Goal: Transaction & Acquisition: Purchase product/service

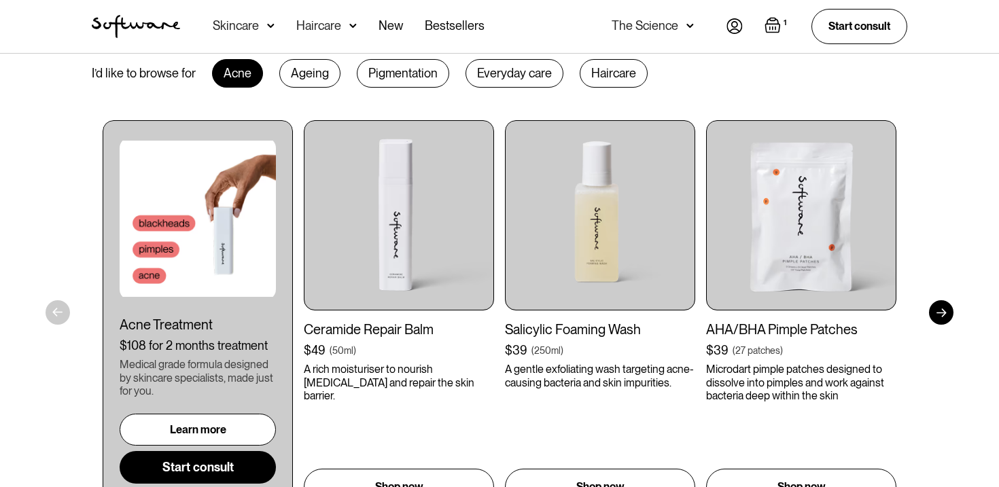
scroll to position [709, 0]
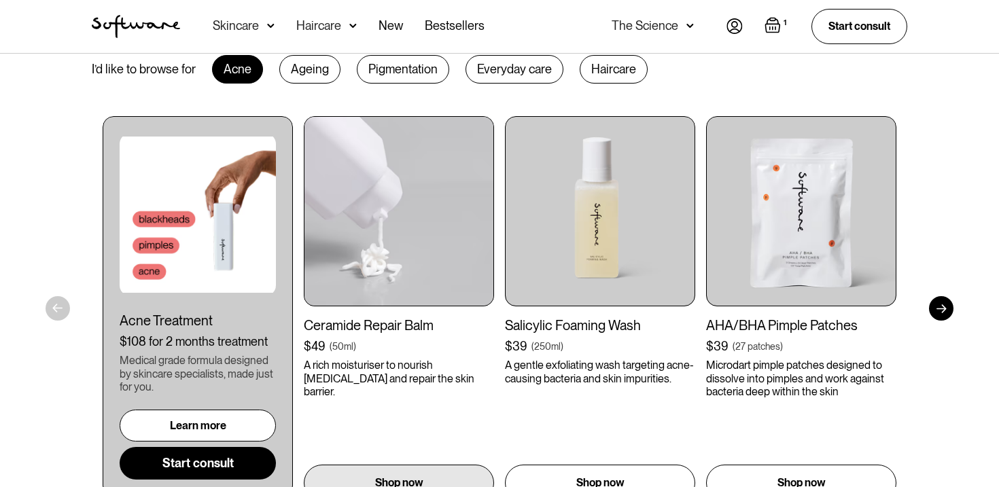
click at [354, 228] on img at bounding box center [399, 211] width 190 height 190
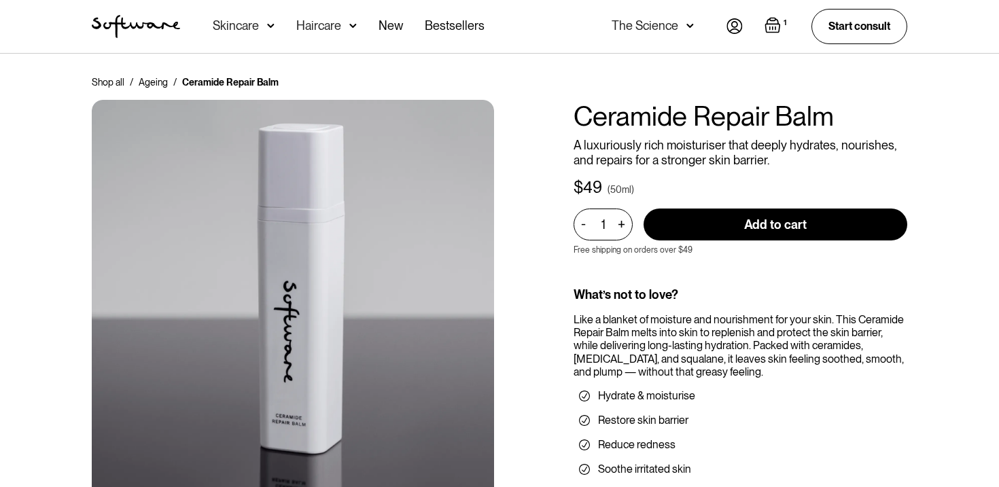
click at [719, 224] on input "Add to cart" at bounding box center [775, 225] width 264 height 32
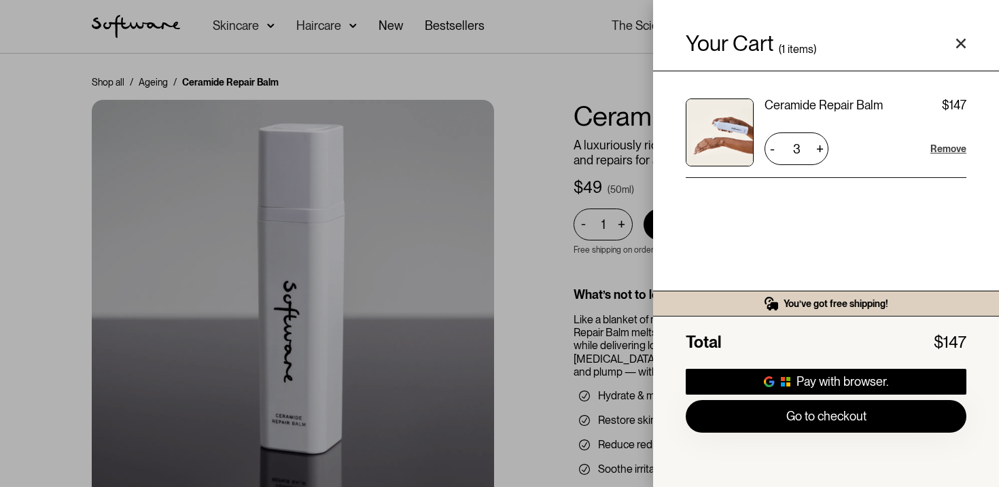
click at [947, 149] on div "Remove" at bounding box center [948, 149] width 36 height 14
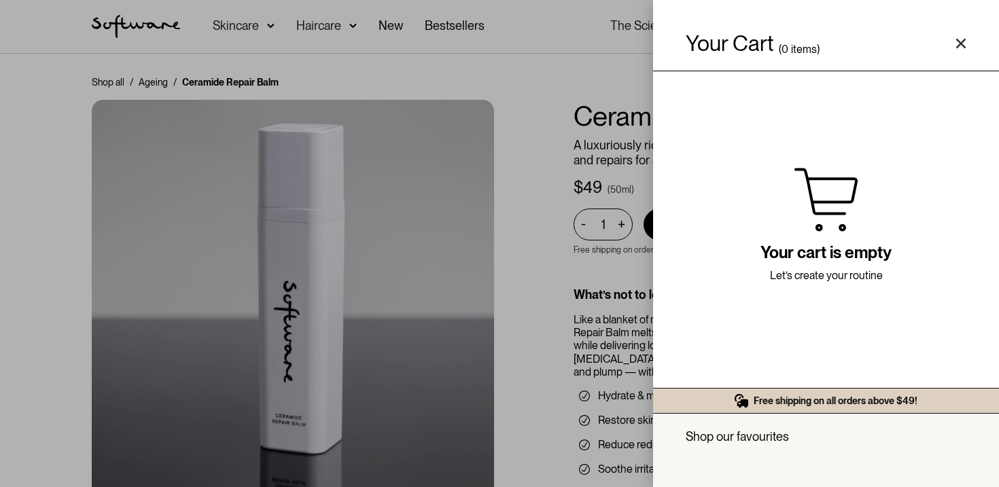
click at [527, 166] on div "Your Cart ( 0 items) Free shipping on all orders above $49! You might also be i…" at bounding box center [499, 243] width 999 height 487
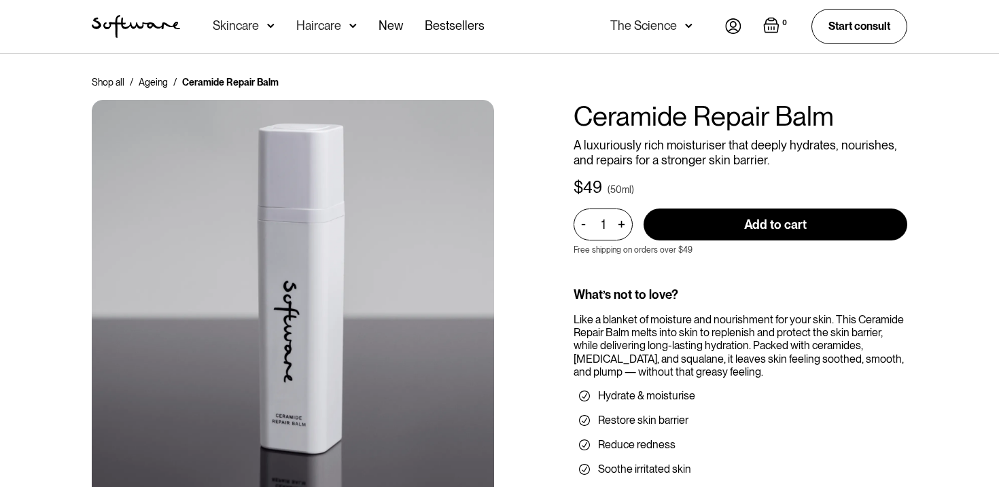
click at [718, 228] on input "Add to cart" at bounding box center [775, 225] width 264 height 32
type input "Add to cart"
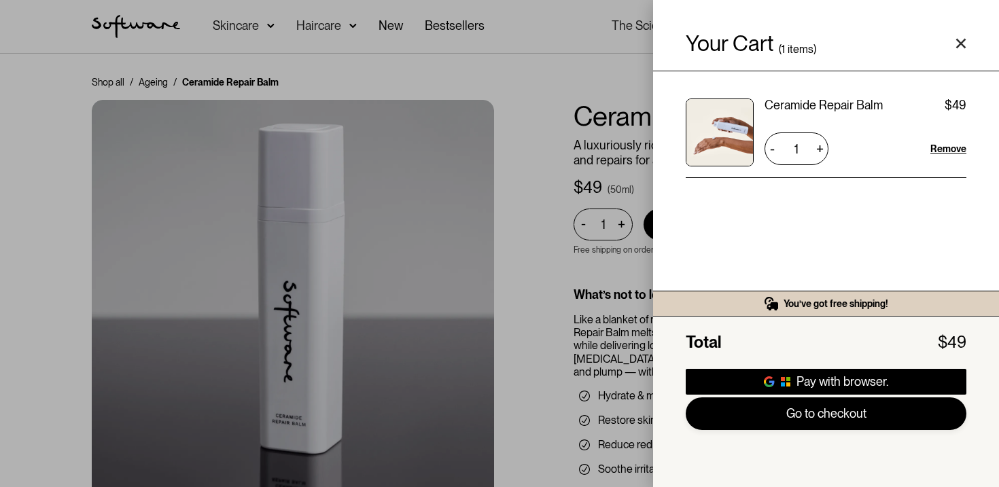
click at [802, 417] on link "Go to checkout" at bounding box center [825, 413] width 281 height 33
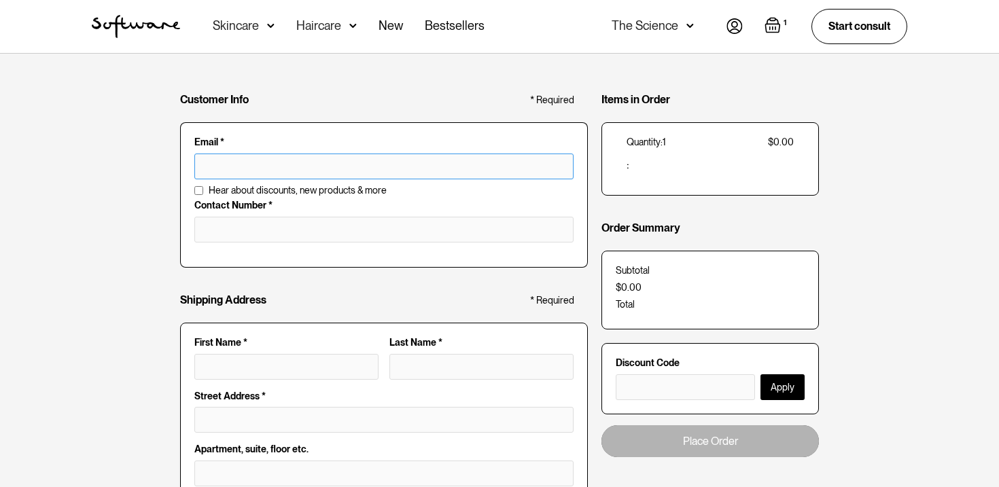
click at [340, 168] on input "text" at bounding box center [383, 167] width 379 height 26
type input "[EMAIL_ADDRESS][DOMAIN_NAME]"
type input "[PERSON_NAME]"
type input "[STREET_ADDRESS]"
type input "Banora Point"
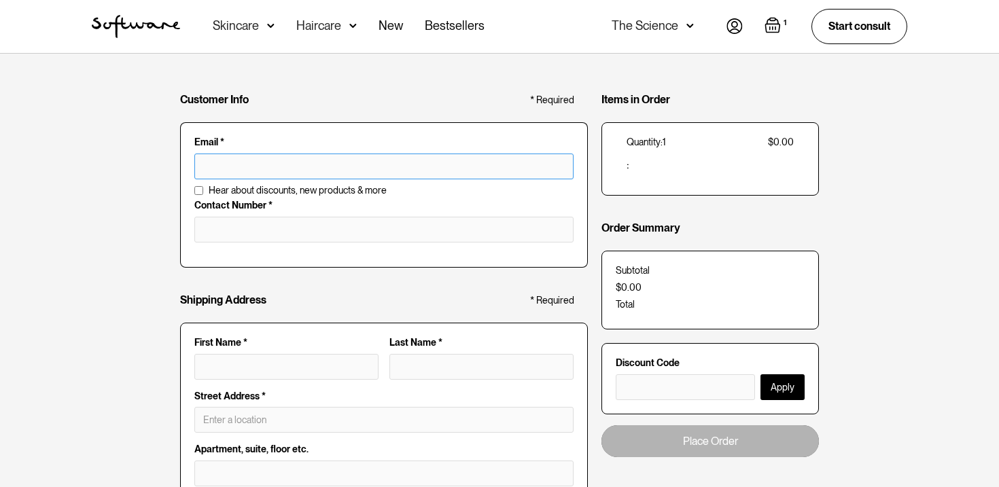
type input "[GEOGRAPHIC_DATA]"
type input "2486"
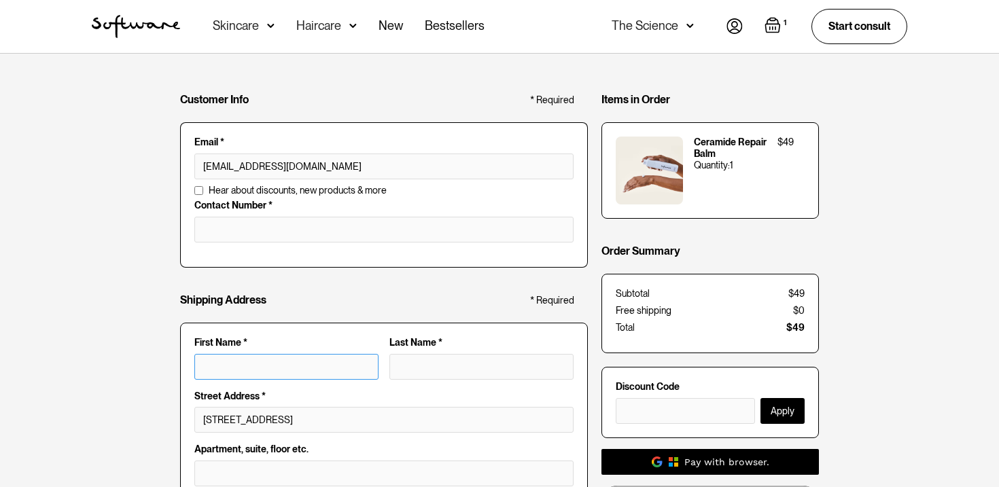
click at [247, 355] on input "First Name *" at bounding box center [286, 367] width 184 height 26
type input "k"
type input "ky"
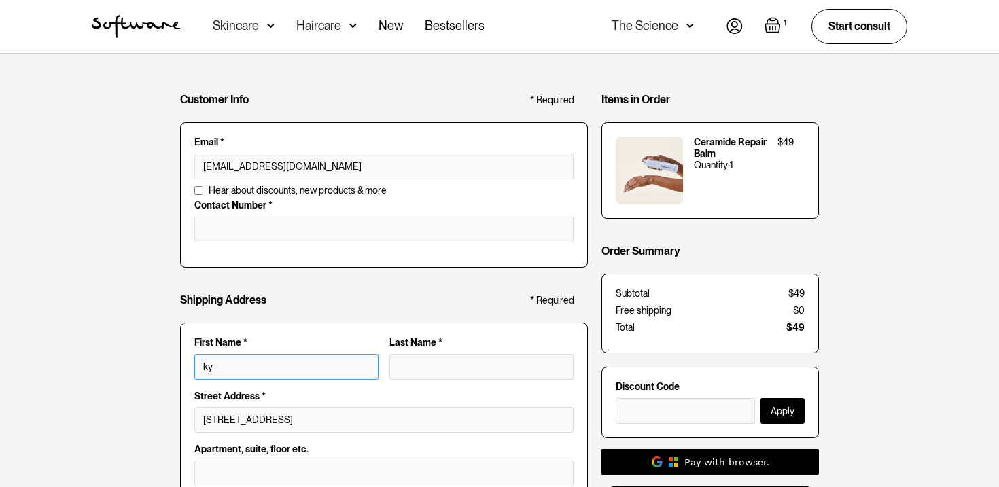
type input "kyl"
type input "kyle"
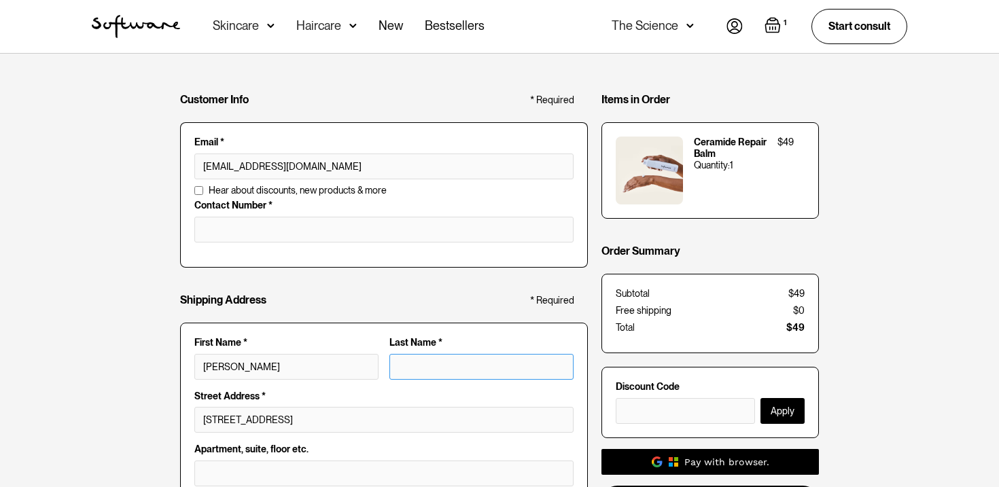
click at [441, 367] on input "Last Name *" at bounding box center [481, 367] width 184 height 26
type input "c"
type input "kyle c"
type input "cu"
type input "kyle cu"
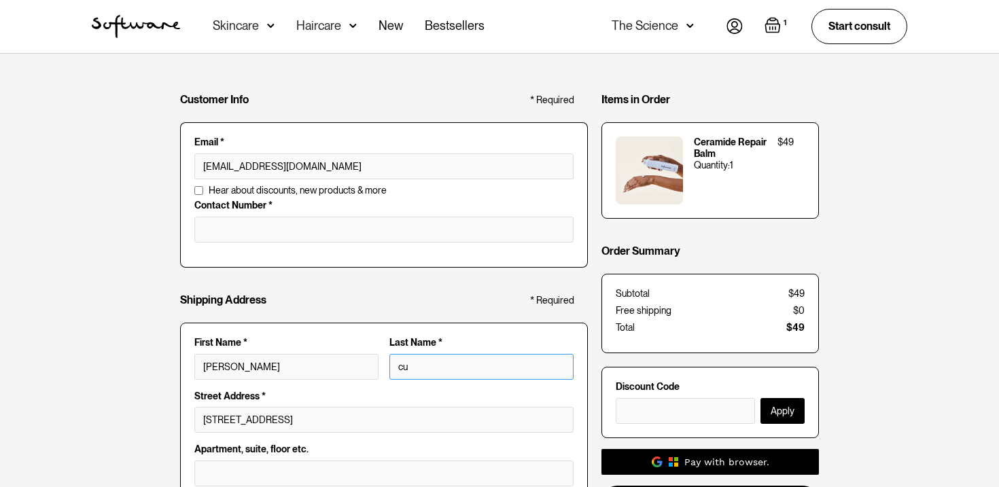
type input "cus"
type input "kyle cus"
type input "cusa"
type input "kyle cusa"
type input "cusac"
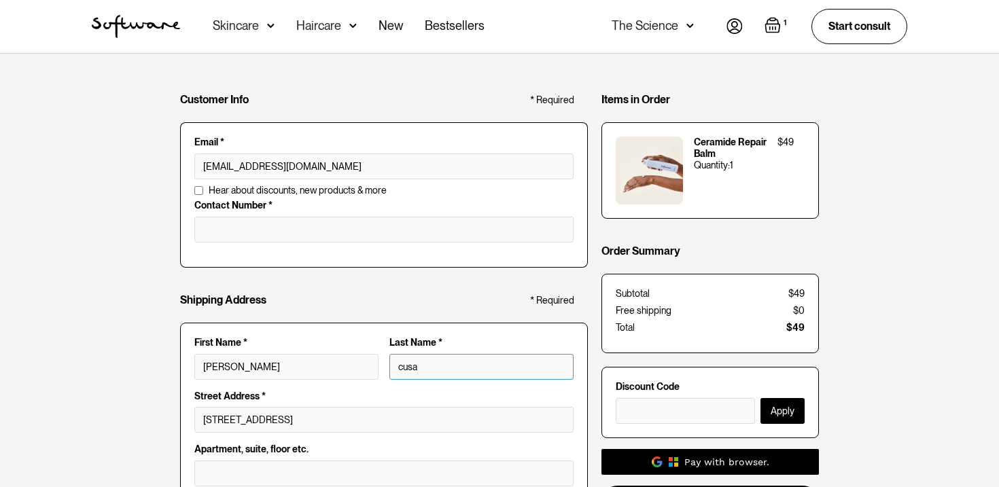
type input "kyle cusac"
type input "cusack"
type input "kyle cusack"
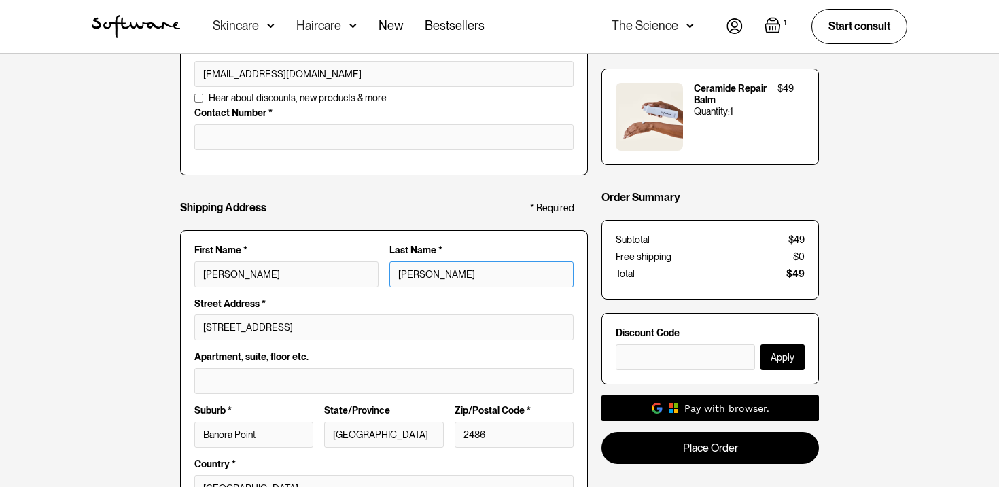
scroll to position [93, 0]
type input "cusack"
click at [318, 319] on input "196 Darlington Dr" at bounding box center [383, 327] width 379 height 26
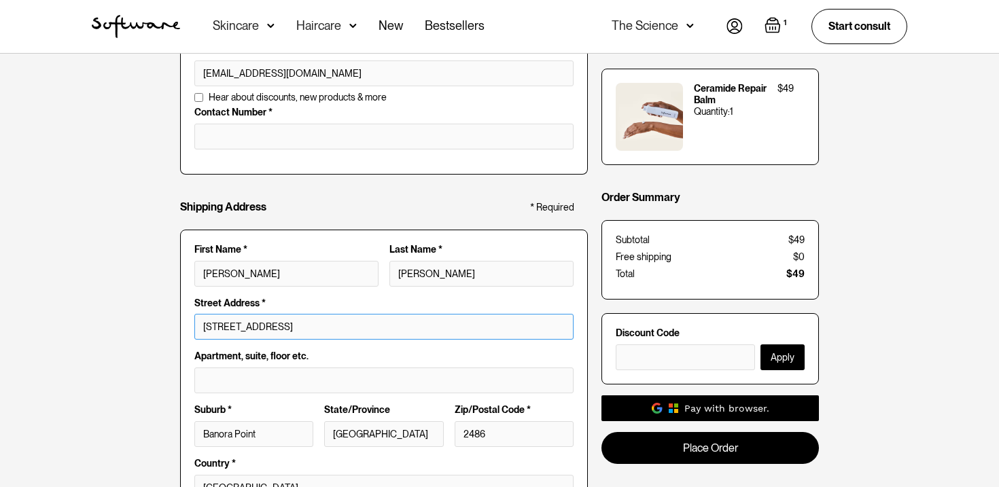
click at [318, 319] on input "196 Darlington Dr" at bounding box center [383, 327] width 379 height 26
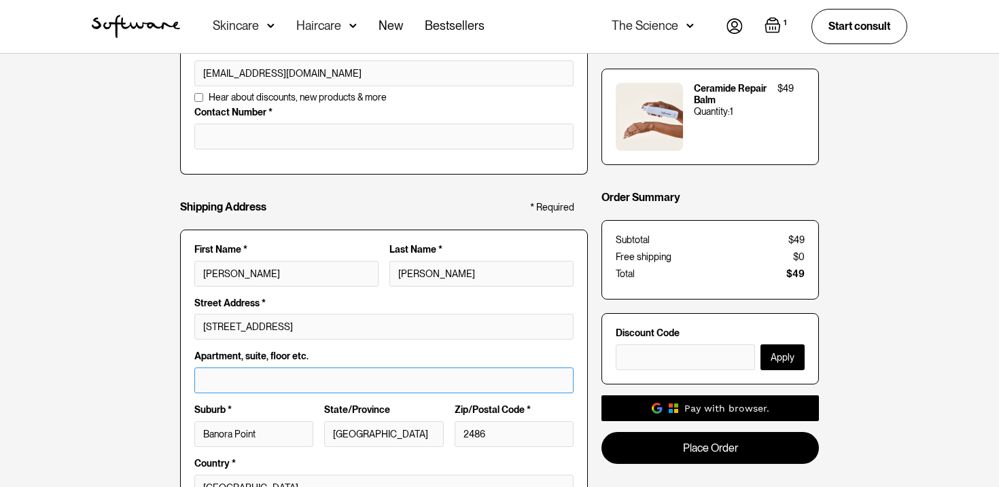
type input "196 Darlington Dr"
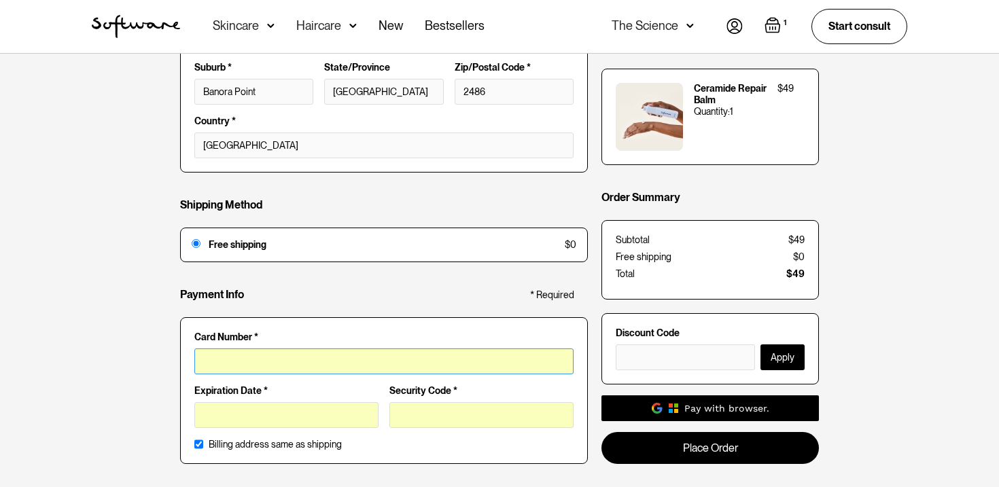
scroll to position [0, 0]
